Goal: Task Accomplishment & Management: Manage account settings

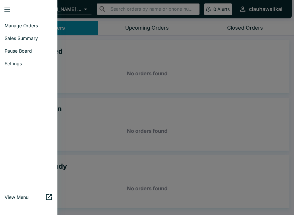
click at [12, 54] on link "Pause Board" at bounding box center [28, 50] width 57 height 13
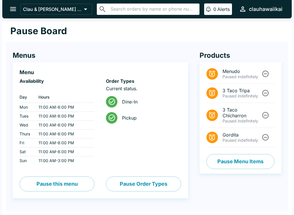
click at [16, 8] on icon "open drawer" at bounding box center [13, 9] width 6 height 4
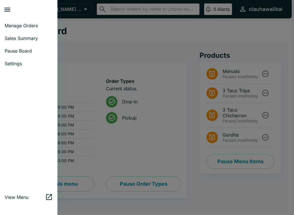
click at [30, 26] on span "Manage Orders" at bounding box center [29, 26] width 48 height 6
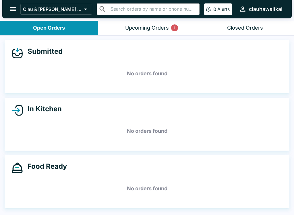
click at [154, 32] on button "Upcoming Orders 1" at bounding box center [147, 28] width 98 height 15
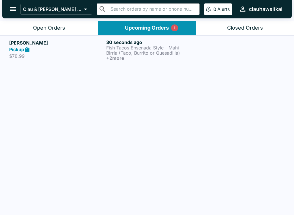
click at [131, 46] on p "Fish Tacos Ensenada Style - Mahi" at bounding box center [153, 47] width 95 height 5
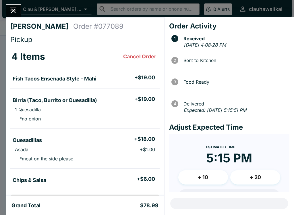
click at [14, 9] on icon "Close" at bounding box center [13, 11] width 8 height 8
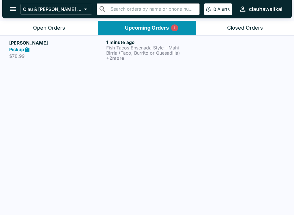
click at [66, 31] on button "Open Orders" at bounding box center [49, 28] width 98 height 15
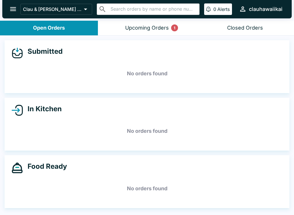
click at [156, 31] on button "Upcoming Orders 1" at bounding box center [147, 28] width 98 height 15
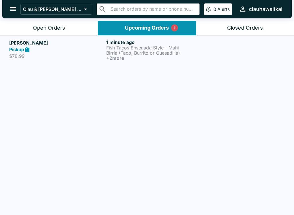
click at [142, 46] on p "Fish Tacos Ensenada Style - Mahi" at bounding box center [153, 47] width 95 height 5
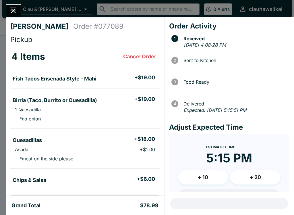
click at [13, 6] on button "Close" at bounding box center [13, 11] width 15 height 12
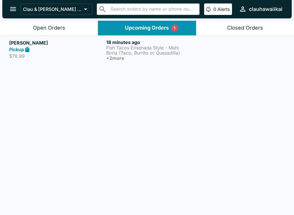
click at [139, 48] on p "Fish Tacos Ensenada Style - Mahi" at bounding box center [153, 47] width 95 height 5
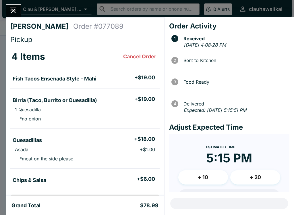
click at [14, 12] on icon "Close" at bounding box center [13, 11] width 5 height 5
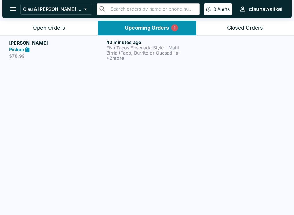
click at [57, 27] on div "Open Orders" at bounding box center [49, 28] width 32 height 7
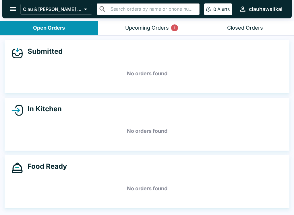
click at [154, 29] on div "Upcoming Orders 1" at bounding box center [147, 28] width 44 height 7
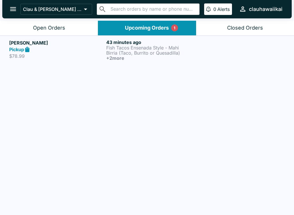
click at [166, 48] on p "Fish Tacos Ensenada Style - Mahi" at bounding box center [153, 47] width 95 height 5
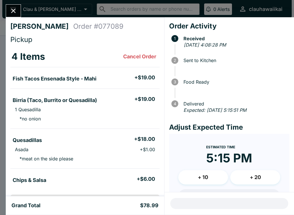
click at [14, 10] on icon "Close" at bounding box center [13, 11] width 5 height 5
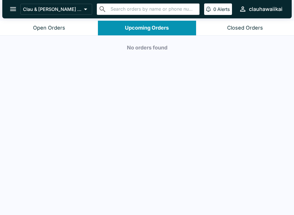
click at [52, 30] on div "Open Orders" at bounding box center [49, 28] width 32 height 7
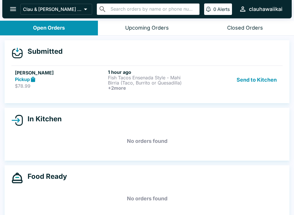
click at [262, 81] on button "Send to Kitchen" at bounding box center [256, 79] width 45 height 21
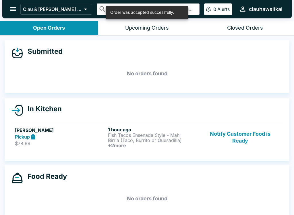
click at [134, 138] on p "Birria (Taco, Burrito or Quesadilla)" at bounding box center [153, 139] width 91 height 5
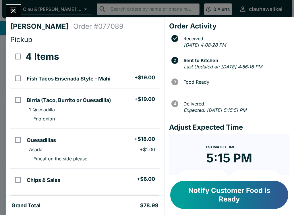
click at [246, 194] on button "Notify Customer Food is Ready" at bounding box center [229, 194] width 118 height 28
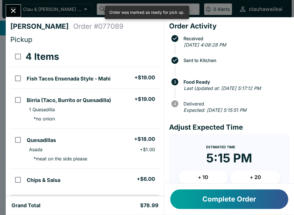
click at [245, 198] on button "Complete Order" at bounding box center [229, 199] width 118 height 20
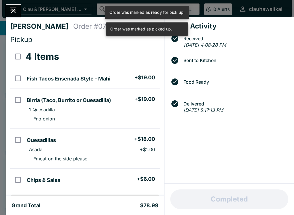
click at [15, 6] on button "Close" at bounding box center [13, 11] width 15 height 12
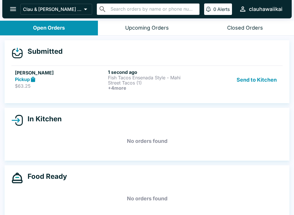
click at [255, 75] on button "Send to Kitchen" at bounding box center [256, 79] width 45 height 21
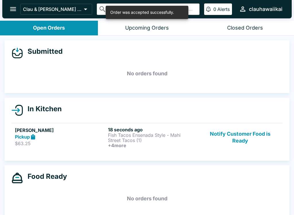
click at [143, 128] on h6 "18 seconds ago" at bounding box center [153, 129] width 91 height 6
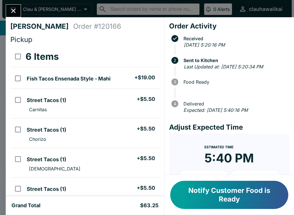
click at [13, 9] on icon "Close" at bounding box center [13, 11] width 8 height 8
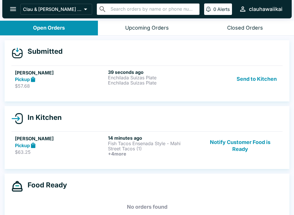
click at [146, 76] on p "Enchilada Suizas Plate" at bounding box center [153, 77] width 91 height 5
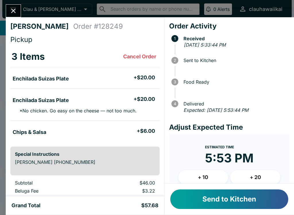
click at [224, 201] on button "Send to Kitchen" at bounding box center [229, 199] width 118 height 20
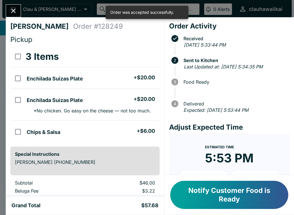
click at [12, 10] on icon "Close" at bounding box center [13, 11] width 8 height 8
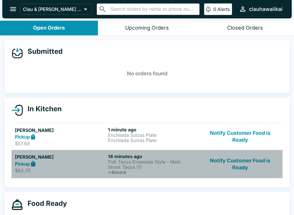
click at [121, 166] on p "Street Tacos (1)" at bounding box center [153, 166] width 91 height 5
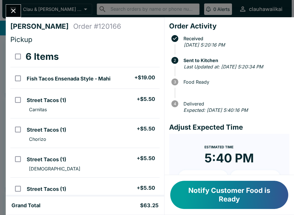
click at [11, 11] on icon "Close" at bounding box center [13, 11] width 8 height 8
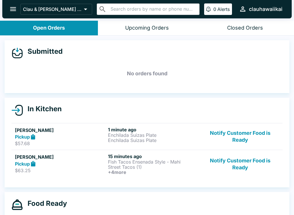
click at [150, 167] on p "Street Tacos (1)" at bounding box center [153, 166] width 91 height 5
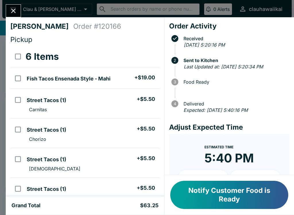
click at [13, 10] on icon "Close" at bounding box center [13, 11] width 5 height 5
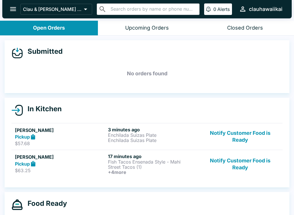
click at [166, 137] on p "Enchilada Suizas Plate" at bounding box center [153, 134] width 91 height 5
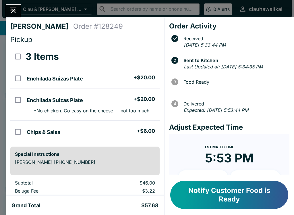
click at [13, 12] on icon "Close" at bounding box center [13, 11] width 5 height 5
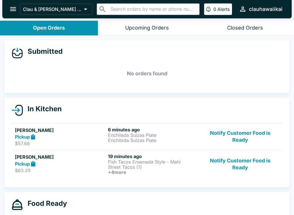
click at [141, 167] on p "Street Tacos (1)" at bounding box center [153, 166] width 91 height 5
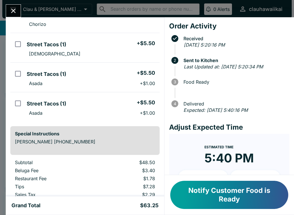
scroll to position [113, 0]
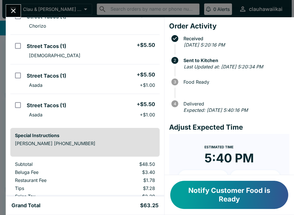
click at [243, 200] on button "Notify Customer Food is Ready" at bounding box center [229, 194] width 118 height 28
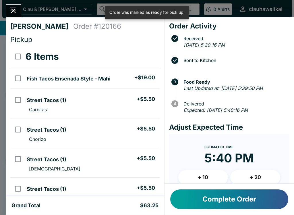
scroll to position [0, 0]
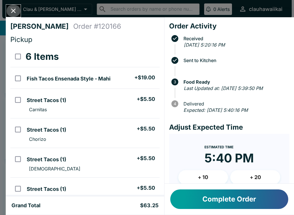
click at [18, 13] on button "Close" at bounding box center [13, 11] width 15 height 12
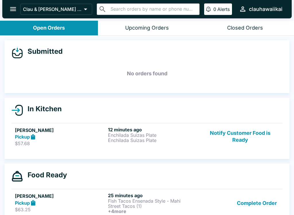
click at [155, 136] on p "Enchilada Suizas Plate" at bounding box center [153, 134] width 91 height 5
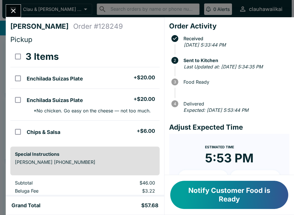
click at [232, 201] on button "Notify Customer Food is Ready" at bounding box center [229, 194] width 118 height 28
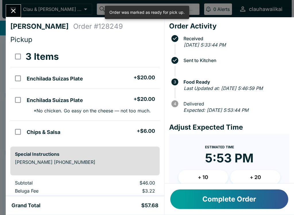
click at [17, 10] on icon "Close" at bounding box center [13, 11] width 8 height 8
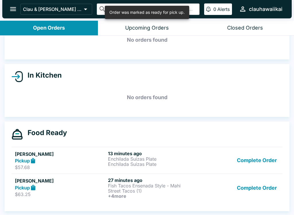
scroll to position [34, 0]
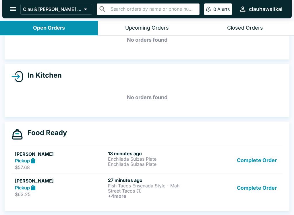
click at [136, 153] on h6 "13 minutes ago" at bounding box center [153, 153] width 91 height 6
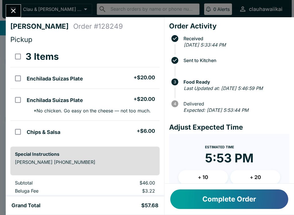
click at [231, 204] on button "Complete Order" at bounding box center [229, 199] width 118 height 20
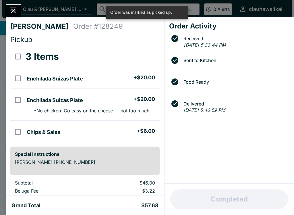
scroll to position [7, 0]
click at [13, 16] on button "Close" at bounding box center [13, 11] width 15 height 12
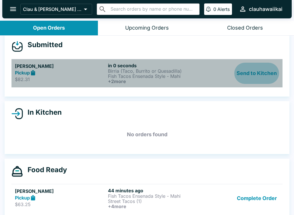
click at [270, 72] on button "Send to Kitchen" at bounding box center [256, 73] width 45 height 21
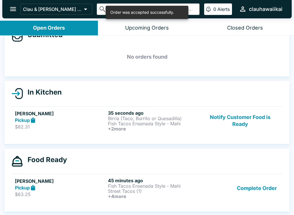
scroll to position [17, 0]
click at [264, 186] on button "Complete Order" at bounding box center [256, 187] width 44 height 21
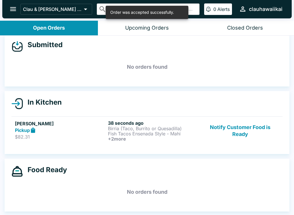
scroll to position [7, 0]
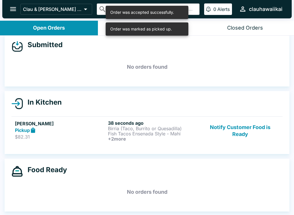
click at [162, 131] on p "Fish Tacos Ensenada Style - Mahi" at bounding box center [153, 133] width 91 height 5
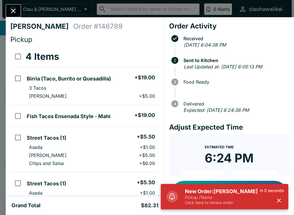
click at [17, 9] on icon "Close" at bounding box center [13, 11] width 8 height 8
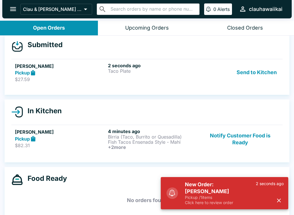
click at [260, 72] on button "Send to Kitchen" at bounding box center [256, 73] width 45 height 20
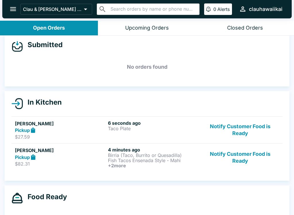
click at [151, 155] on p "Birria (Taco, Burrito or Quesadilla)" at bounding box center [153, 154] width 91 height 5
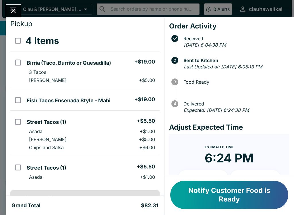
scroll to position [14, 0]
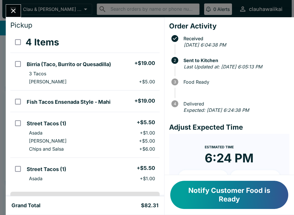
click at [16, 14] on icon "Close" at bounding box center [13, 11] width 8 height 8
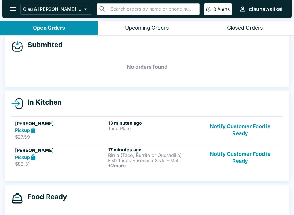
click at [168, 166] on h6 "+ 2 more" at bounding box center [153, 165] width 91 height 5
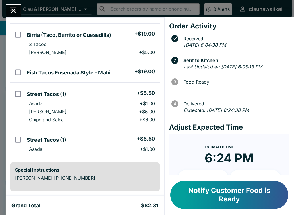
scroll to position [44, 0]
click at [236, 197] on button "Notify Customer Food is Ready" at bounding box center [229, 194] width 118 height 28
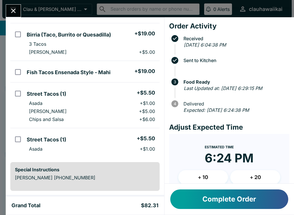
click at [224, 200] on button "Complete Order" at bounding box center [229, 199] width 118 height 20
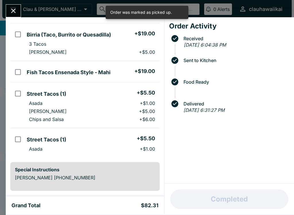
click at [17, 12] on icon "Close" at bounding box center [13, 11] width 8 height 8
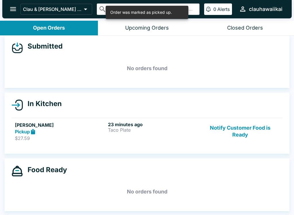
click at [134, 133] on div "23 minutes ago Taco Plate" at bounding box center [153, 131] width 91 height 20
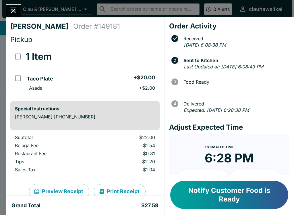
click at [231, 198] on button "Notify Customer Food is Ready" at bounding box center [229, 194] width 118 height 28
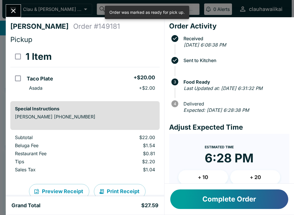
click at [16, 7] on icon "Close" at bounding box center [13, 11] width 8 height 8
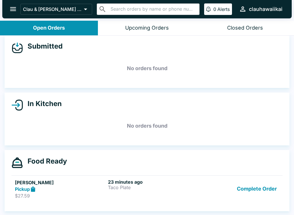
scroll to position [1, 0]
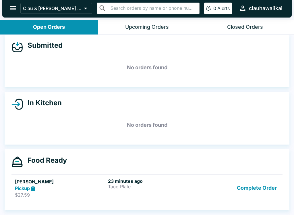
click at [119, 192] on div "23 minutes ago Taco Plate" at bounding box center [153, 188] width 91 height 20
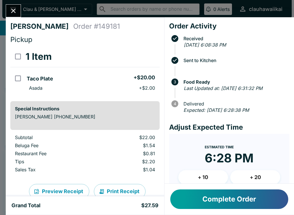
click at [224, 202] on button "Complete Order" at bounding box center [229, 199] width 118 height 20
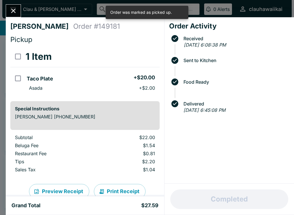
click at [17, 16] on button "Close" at bounding box center [13, 11] width 15 height 12
